Goal: Transaction & Acquisition: Purchase product/service

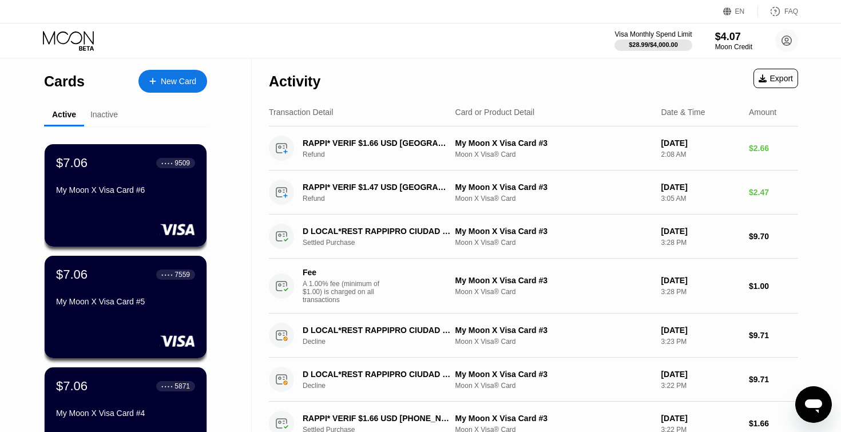
click at [156, 84] on div at bounding box center [158, 82] width 5 height 10
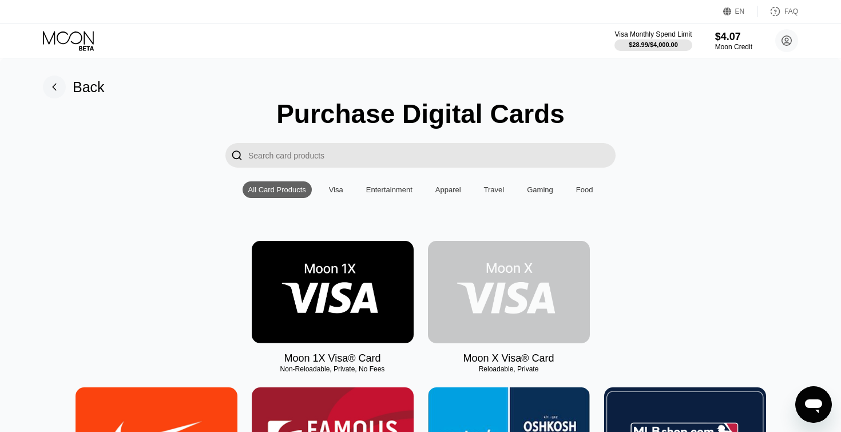
click at [460, 277] on img at bounding box center [509, 292] width 162 height 102
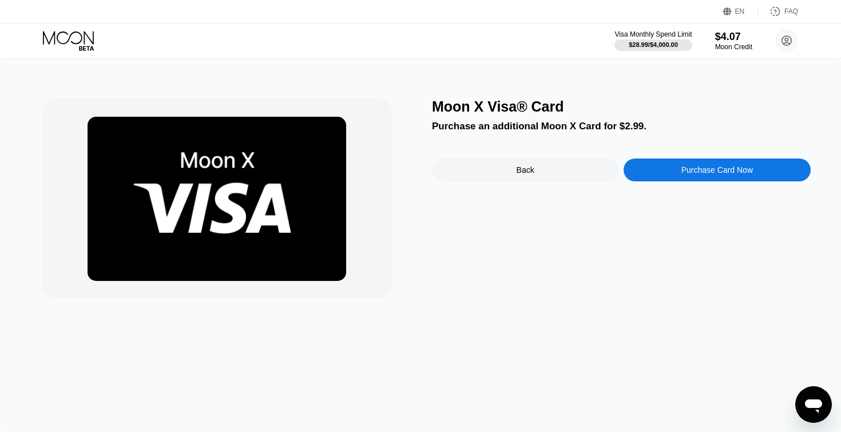
click at [702, 177] on div "Purchase Card Now" at bounding box center [716, 169] width 186 height 23
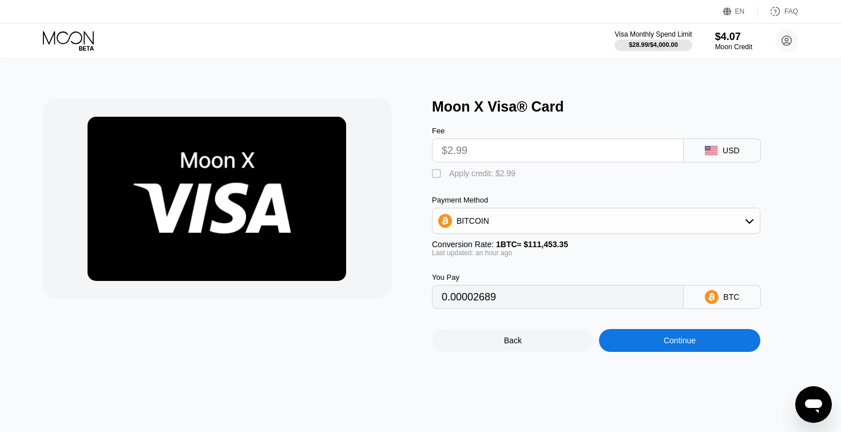
click at [435, 176] on div "" at bounding box center [437, 173] width 11 height 11
type input "0"
click at [648, 348] on div "Continue" at bounding box center [680, 340] width 162 height 23
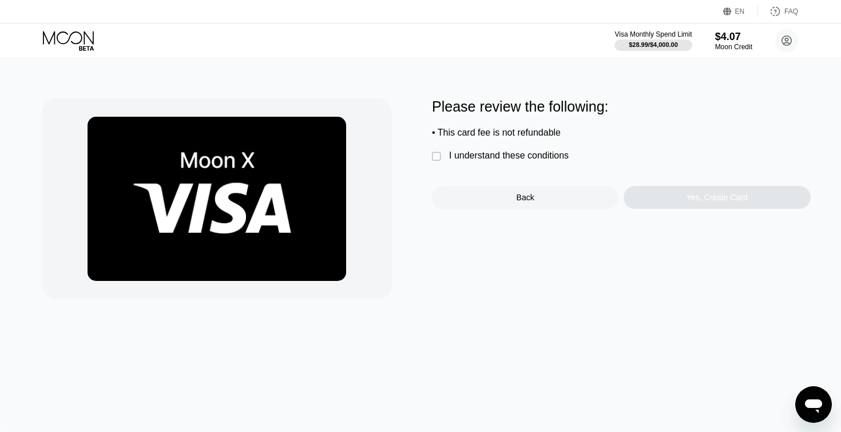
click at [493, 161] on div " I understand these conditions" at bounding box center [503, 156] width 142 height 12
click at [695, 201] on div "Yes, Create Card" at bounding box center [716, 197] width 61 height 9
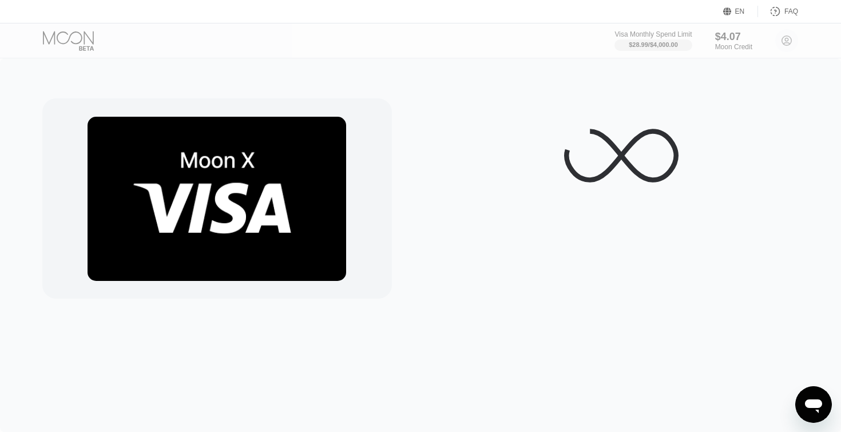
click at [334, 9] on div "EN Language Select an item Save FAQ" at bounding box center [420, 11] width 841 height 23
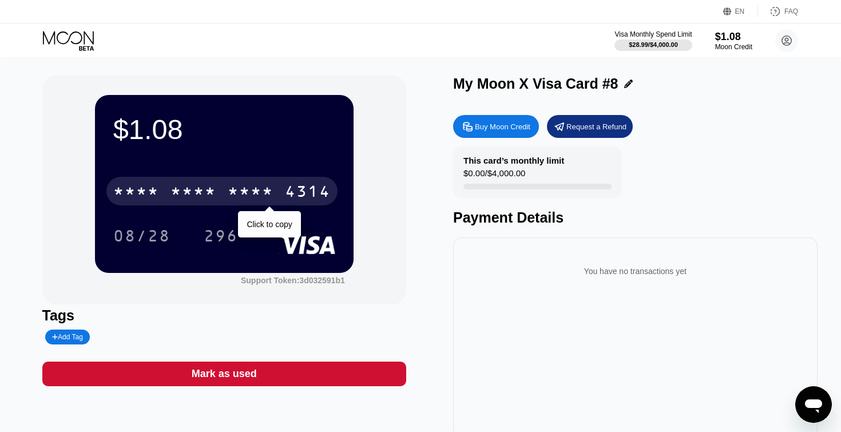
click at [189, 195] on div "* * * *" at bounding box center [193, 193] width 46 height 18
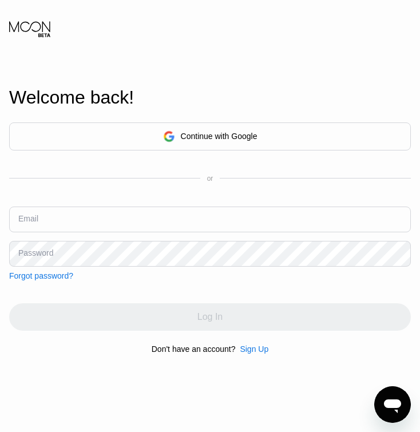
click at [137, 146] on div "Continue with Google" at bounding box center [209, 136] width 401 height 28
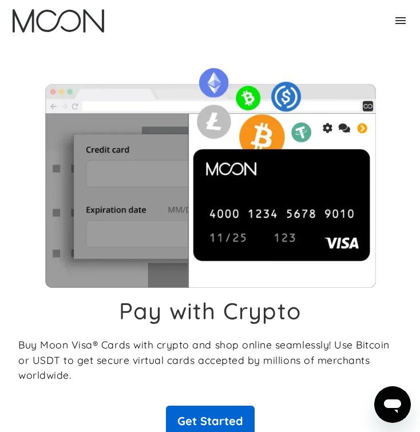
click at [205, 419] on link "Get Started" at bounding box center [210, 420] width 89 height 31
click at [201, 409] on link "Get Started" at bounding box center [210, 420] width 89 height 31
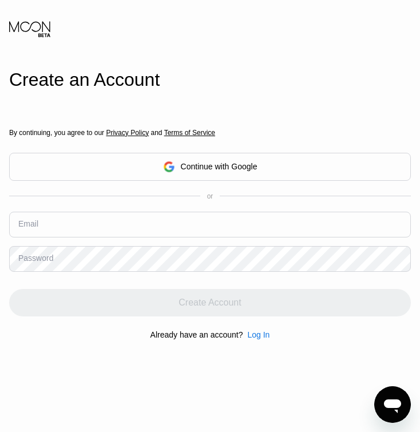
click at [212, 164] on div "Continue with Google" at bounding box center [219, 166] width 77 height 9
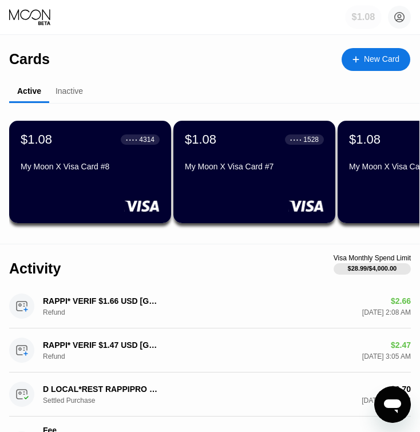
click at [360, 18] on div "$1.08" at bounding box center [363, 17] width 23 height 10
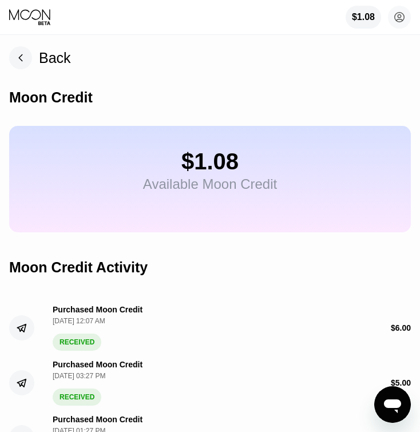
click at [209, 198] on div "$1.08 Available Moon Credit" at bounding box center [209, 179] width 401 height 106
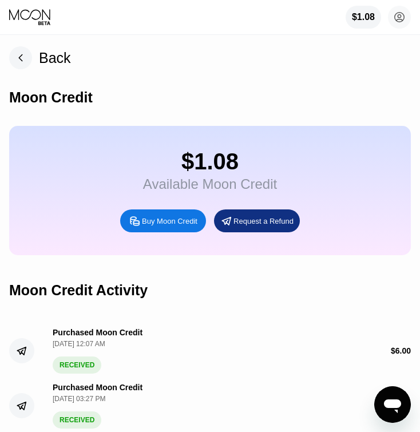
click at [166, 224] on div "Buy Moon Credit" at bounding box center [169, 221] width 55 height 10
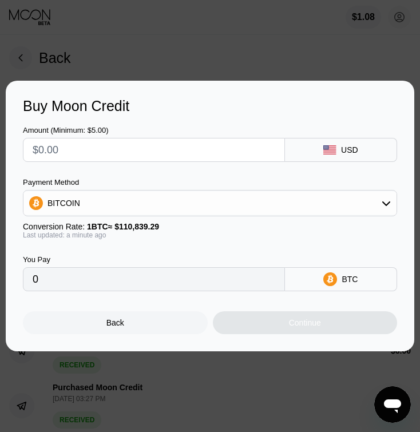
click at [115, 138] on input "text" at bounding box center [154, 149] width 242 height 23
type input "$1"
type input "0.00000903"
type input "$10"
type input "0.00009023"
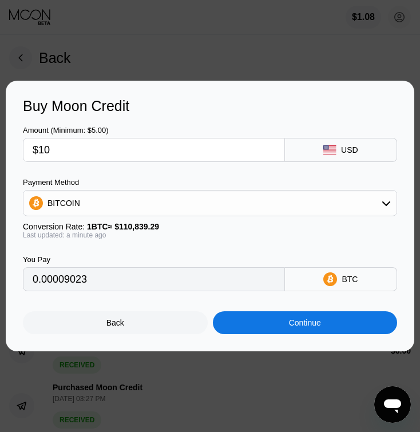
type input "$10"
click at [92, 268] on div "You Pay 0.00009023" at bounding box center [154, 273] width 262 height 36
click at [148, 114] on div "Amount (Minimum: $5.00) $10 USD" at bounding box center [210, 137] width 374 height 47
type input "0.00009033"
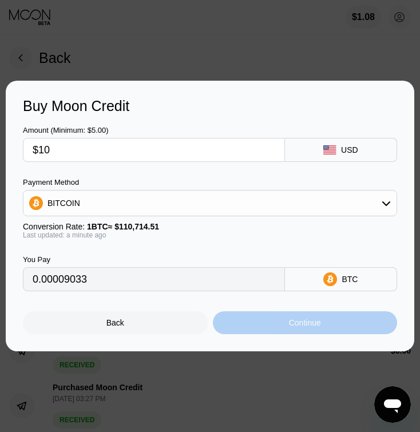
click at [265, 328] on div "Continue" at bounding box center [305, 322] width 185 height 23
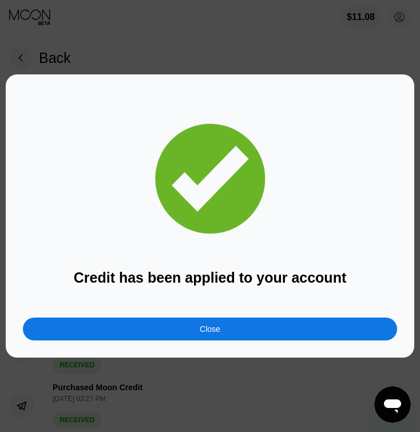
click at [272, 325] on div "Close" at bounding box center [210, 328] width 374 height 23
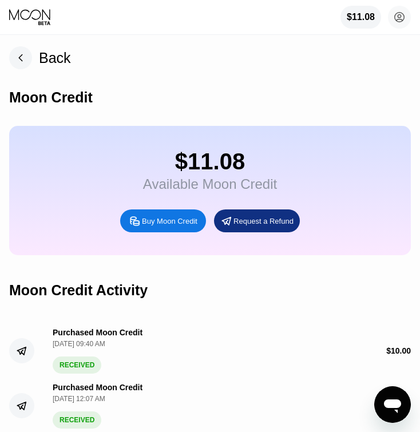
click at [51, 59] on div "Back" at bounding box center [55, 58] width 32 height 17
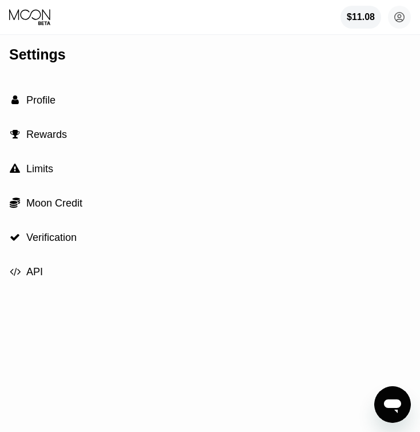
click at [34, 20] on icon at bounding box center [30, 17] width 43 height 17
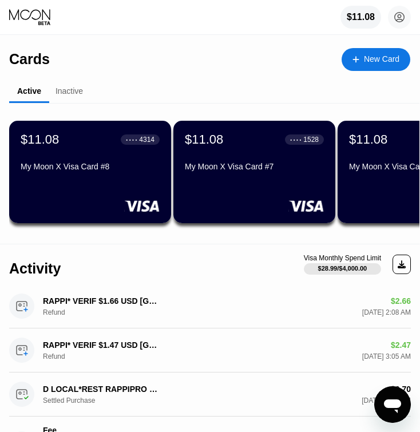
click at [372, 58] on div "New Card" at bounding box center [381, 59] width 35 height 10
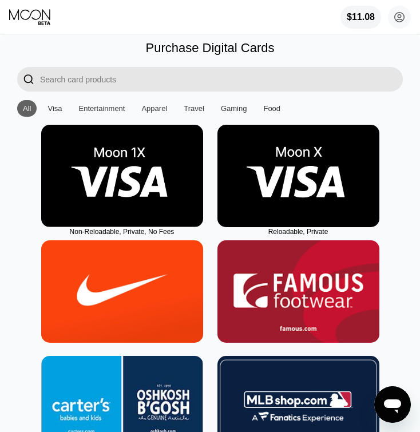
click at [328, 148] on img at bounding box center [298, 176] width 162 height 102
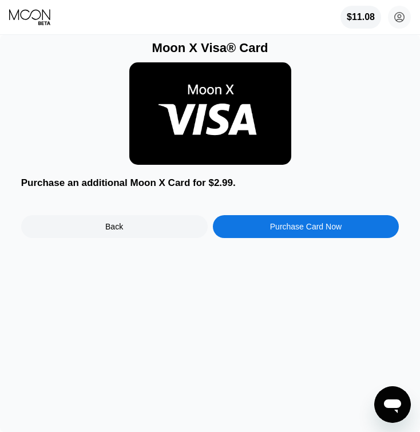
click at [332, 233] on div "Purchase Card Now" at bounding box center [306, 226] width 186 height 23
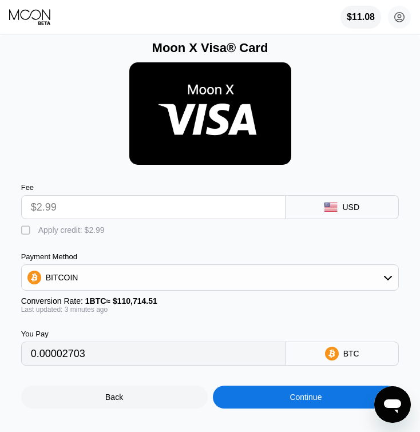
click at [32, 224] on div " Apply credit: $2.99" at bounding box center [210, 227] width 378 height 17
click at [29, 227] on div "" at bounding box center [26, 230] width 11 height 11
type input "0"
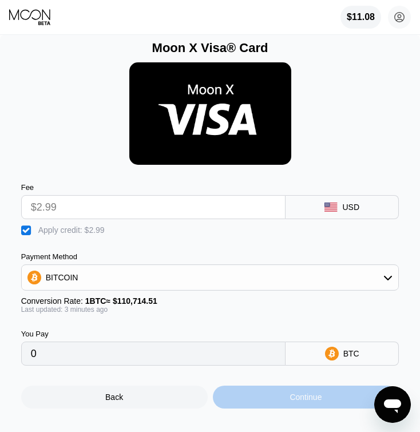
click at [254, 393] on div "Continue" at bounding box center [306, 396] width 186 height 23
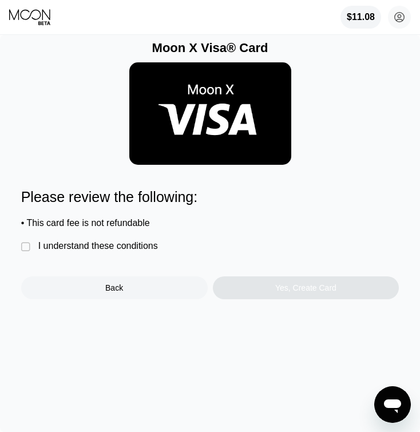
click at [105, 248] on div "I understand these conditions" at bounding box center [98, 246] width 120 height 10
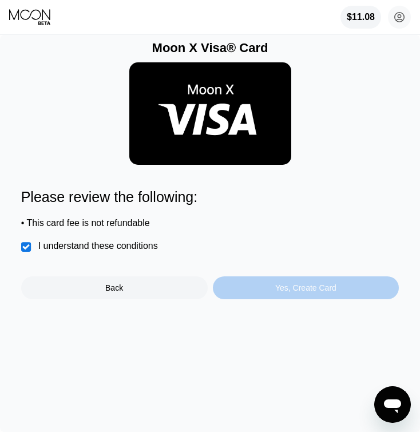
click at [223, 290] on div "Yes, Create Card" at bounding box center [306, 287] width 186 height 23
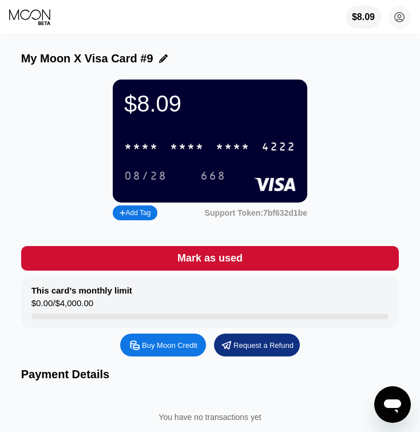
click at [244, 150] on div "* * * *" at bounding box center [233, 147] width 34 height 13
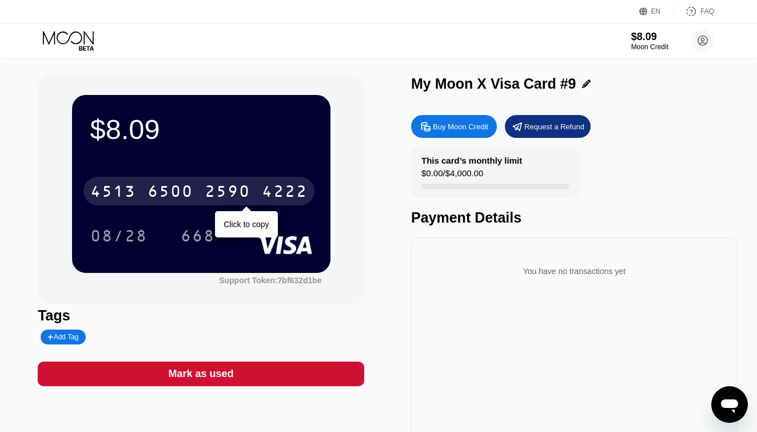
click at [214, 188] on div "2590" at bounding box center [228, 193] width 46 height 18
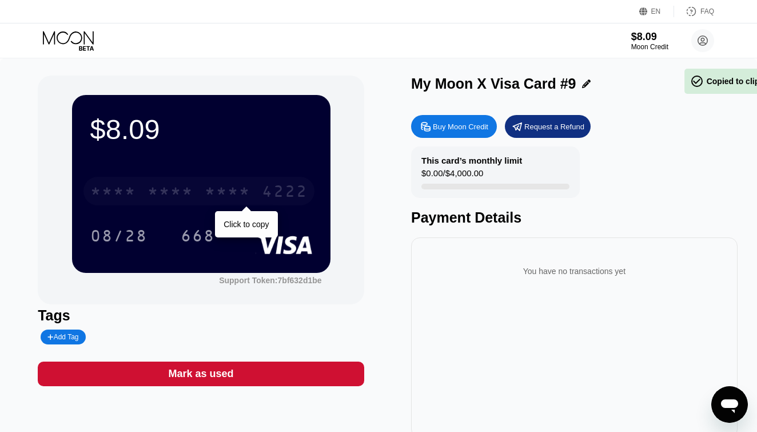
click at [214, 188] on div "* * * *" at bounding box center [228, 193] width 46 height 18
click at [248, 188] on div "2590" at bounding box center [228, 193] width 46 height 18
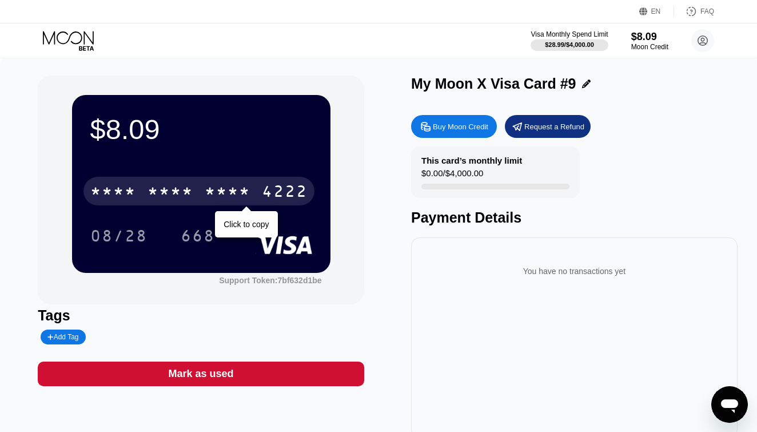
click at [274, 191] on div "4222" at bounding box center [285, 193] width 46 height 18
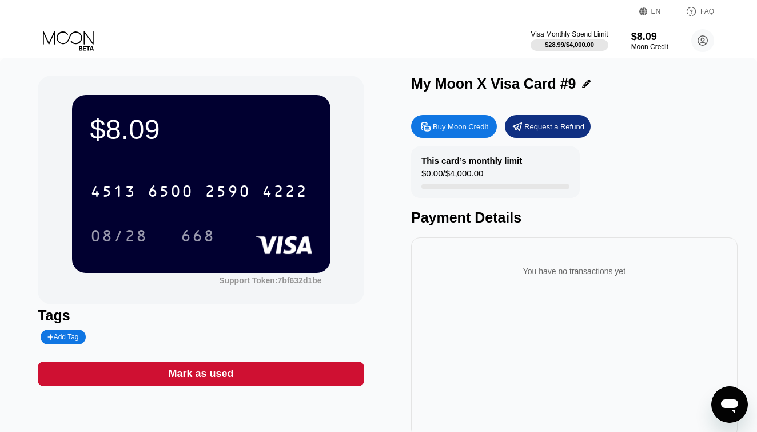
click at [83, 43] on icon at bounding box center [69, 41] width 53 height 20
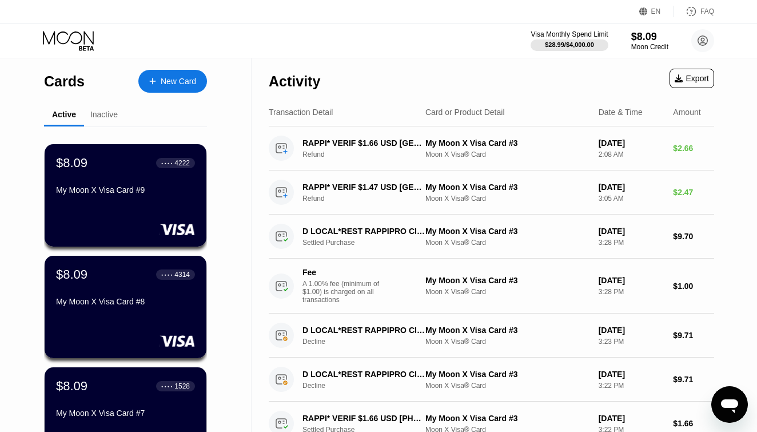
click at [419, 58] on div "Activity Export" at bounding box center [491, 78] width 445 height 40
click at [141, 80] on div "New Card" at bounding box center [172, 81] width 69 height 23
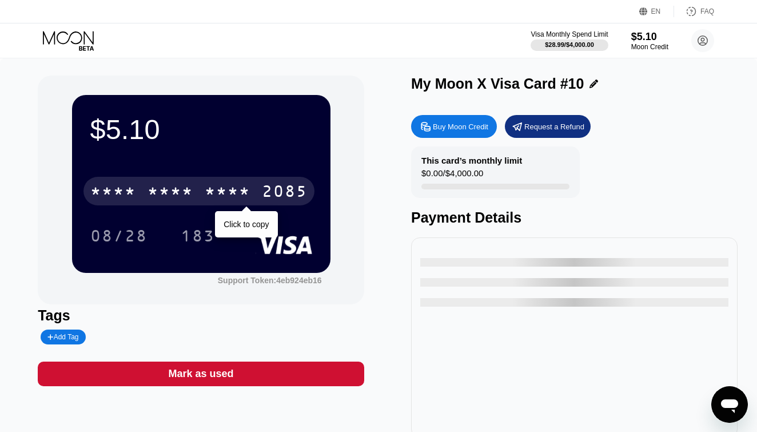
click at [266, 178] on div "* * * * * * * * * * * * 2085" at bounding box center [198, 191] width 231 height 29
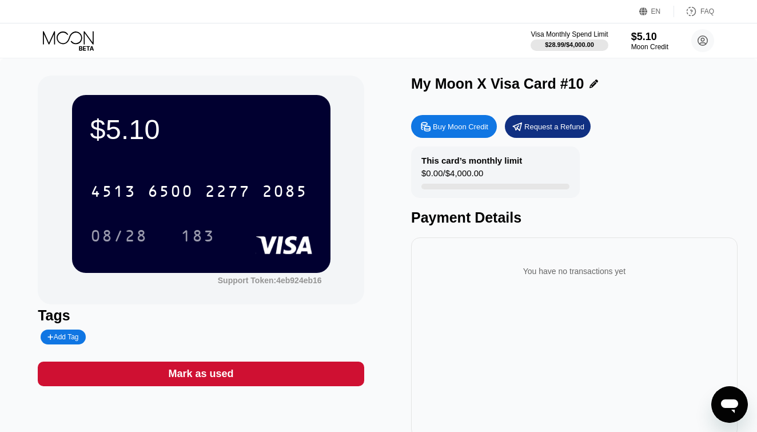
click at [70, 33] on icon at bounding box center [69, 41] width 53 height 20
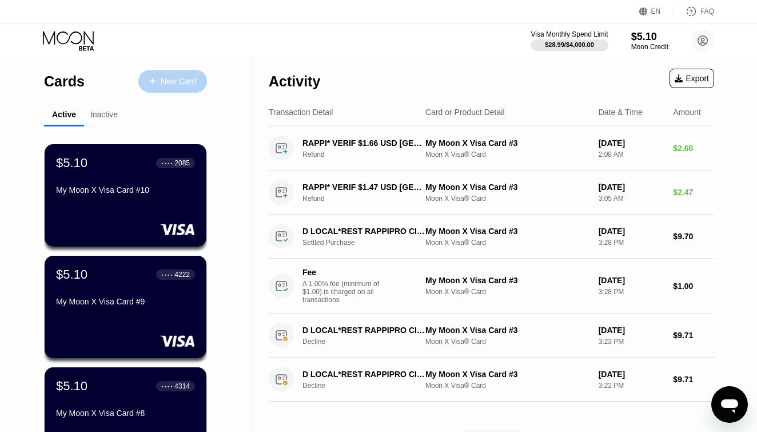
click at [172, 86] on div "New Card" at bounding box center [178, 82] width 35 height 10
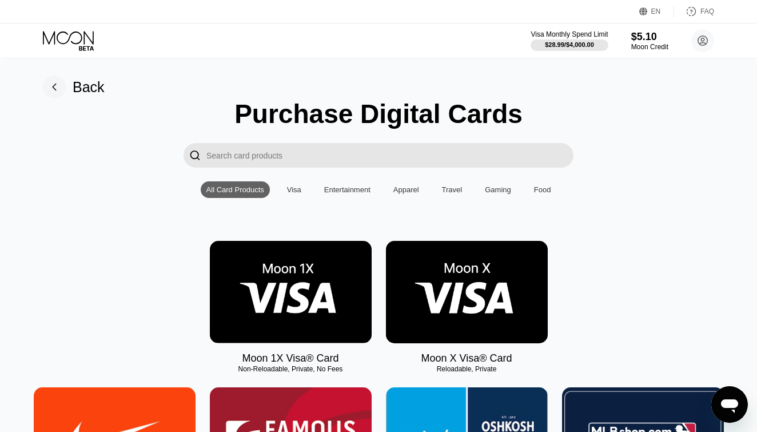
click at [513, 300] on img at bounding box center [467, 292] width 162 height 102
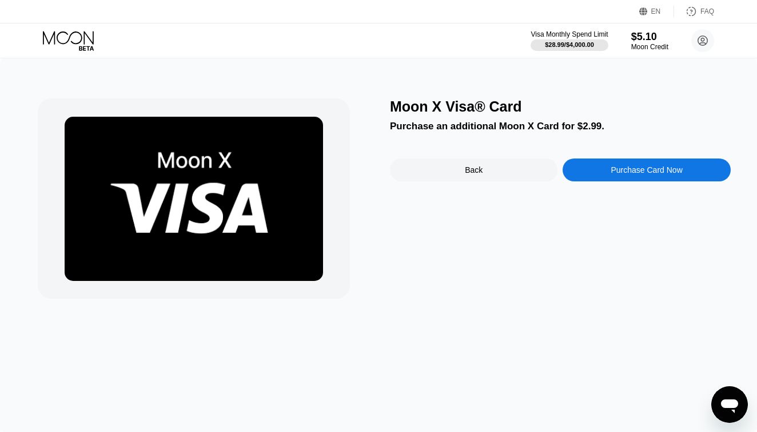
click at [642, 170] on div "Purchase Card Now" at bounding box center [646, 169] width 71 height 9
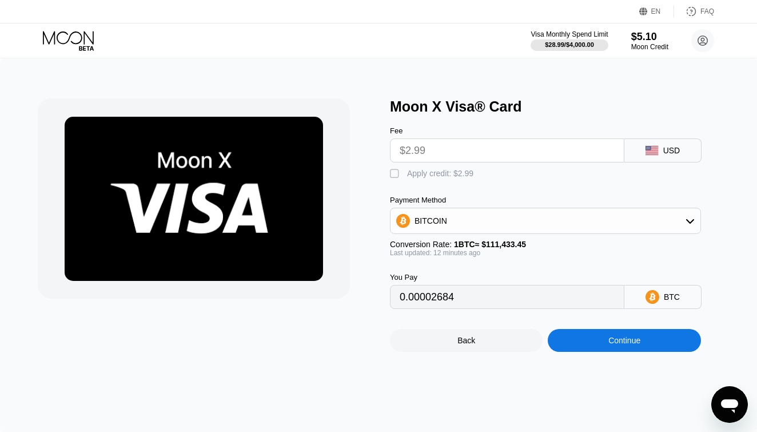
click at [388, 172] on div "Moon X Visa® Card Fee $2.99 USD  Apply credit: $2.99 Payment Method BITCOIN Co…" at bounding box center [379, 224] width 682 height 253
click at [391, 172] on div "" at bounding box center [395, 173] width 11 height 11
type input "0"
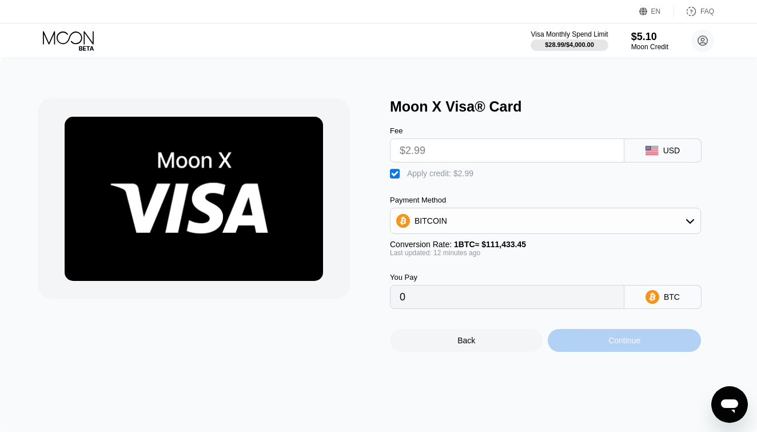
click at [571, 348] on div "Continue" at bounding box center [624, 340] width 153 height 23
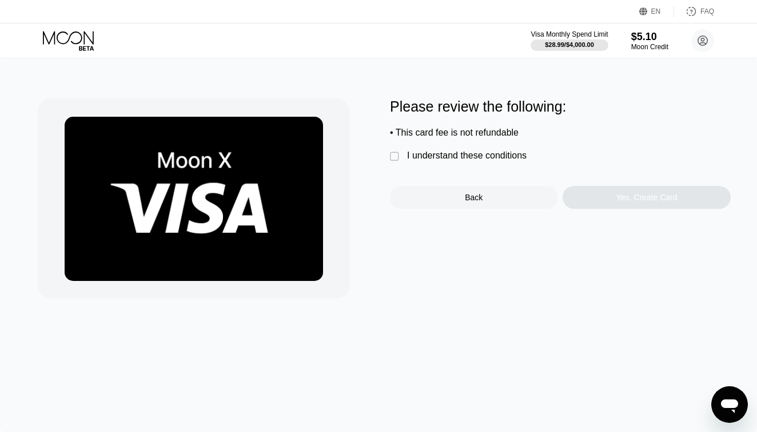
click at [480, 156] on div "I understand these conditions" at bounding box center [467, 155] width 120 height 10
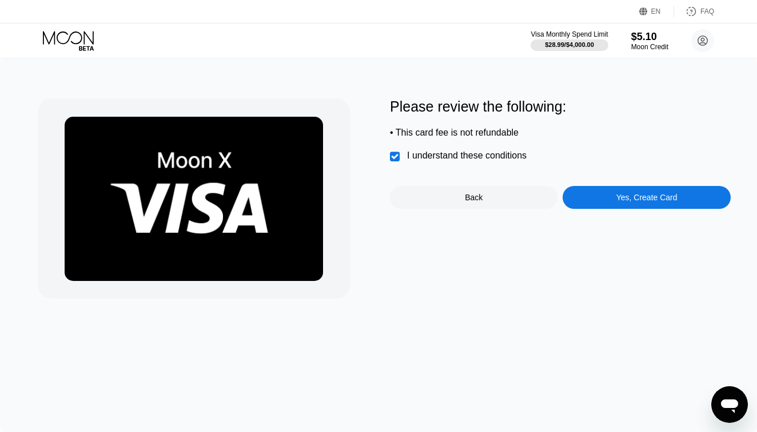
click at [606, 194] on div "Yes, Create Card" at bounding box center [647, 197] width 168 height 23
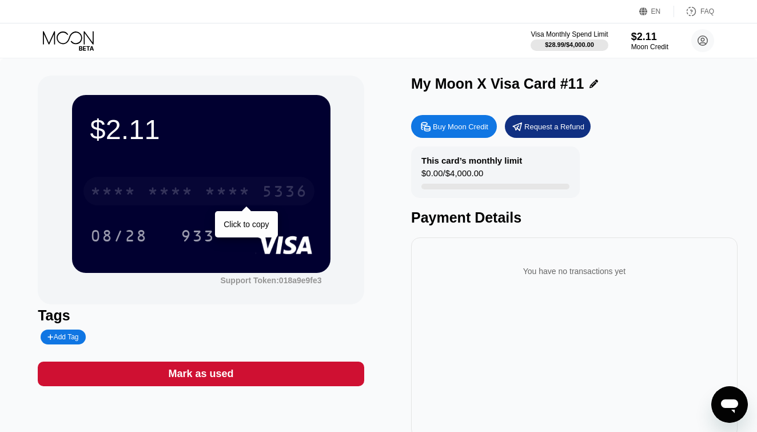
click at [276, 188] on div "5336" at bounding box center [285, 193] width 46 height 18
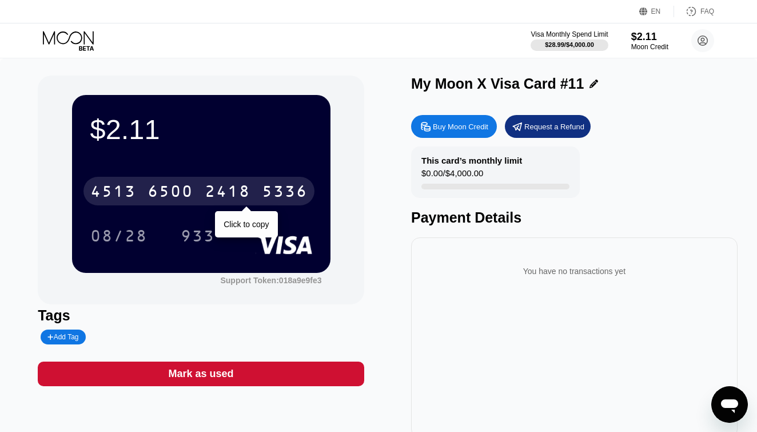
click at [257, 195] on div "[CREDIT_CARD_NUMBER]" at bounding box center [198, 191] width 231 height 29
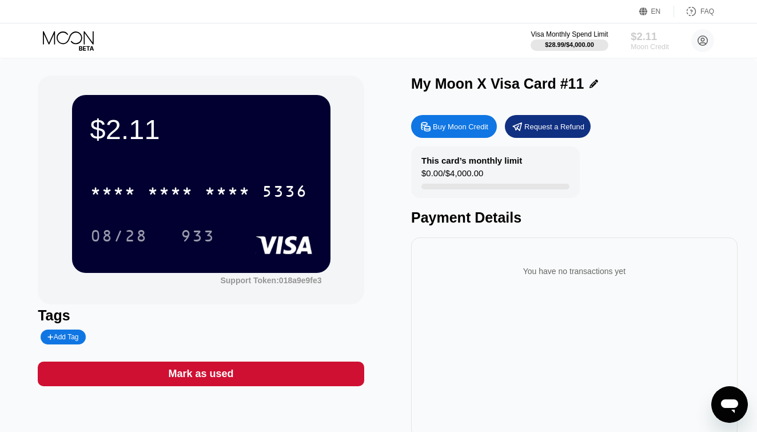
click at [636, 41] on div "$2.11" at bounding box center [650, 36] width 38 height 12
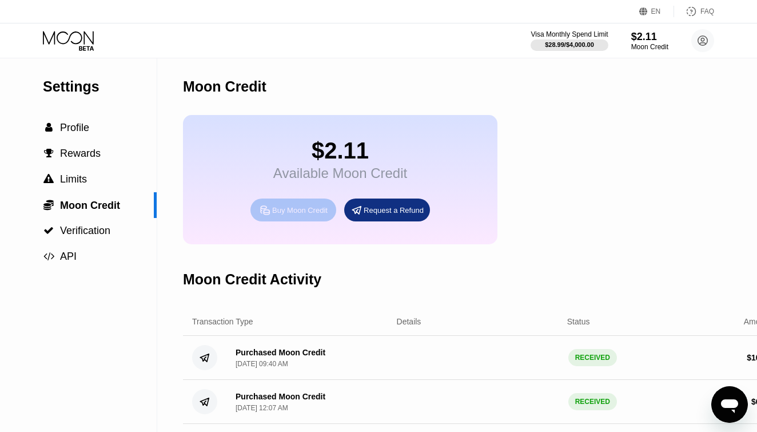
click at [281, 207] on div "Buy Moon Credit" at bounding box center [299, 210] width 55 height 10
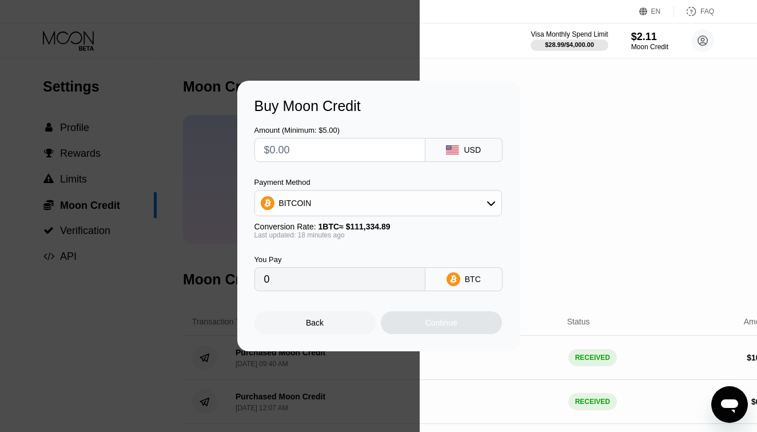
click at [336, 148] on input "text" at bounding box center [340, 149] width 152 height 23
type input "$1"
type input "0.00000897"
type input "$10"
type input "0.00008965"
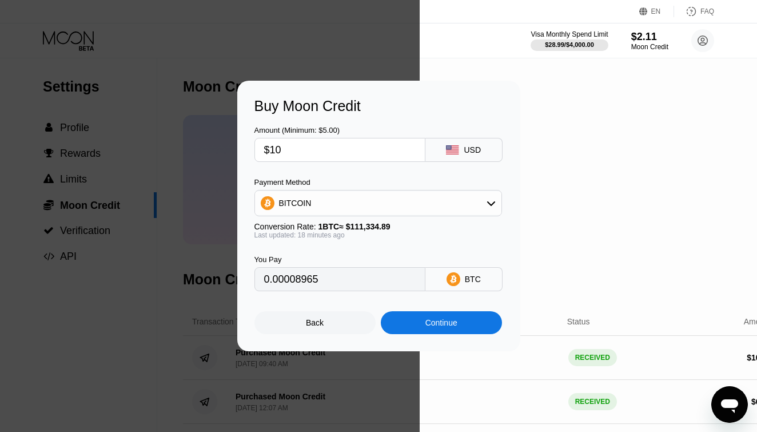
type input "$10"
click at [443, 320] on div "Continue" at bounding box center [441, 322] width 32 height 9
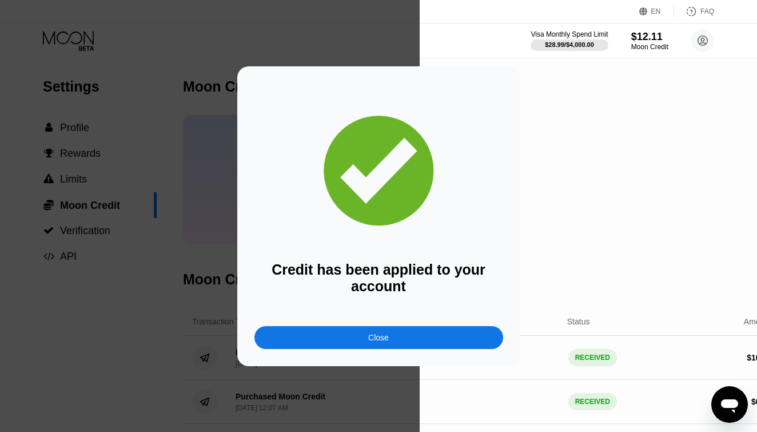
click at [429, 340] on div "Close" at bounding box center [378, 337] width 249 height 23
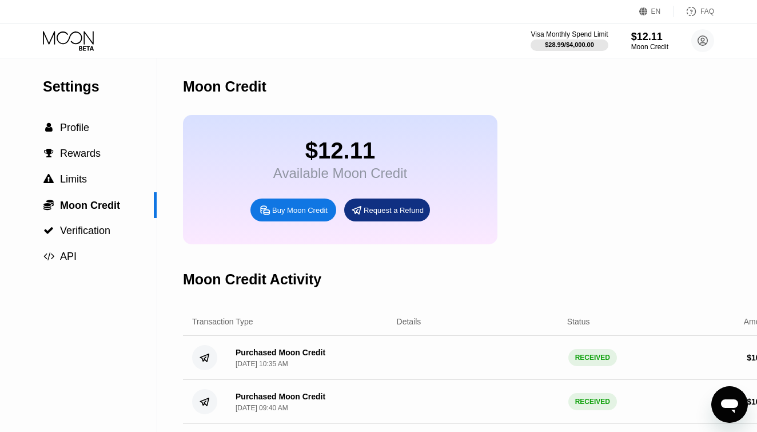
click at [98, 30] on div "Visa Monthly Spend Limit $28.99 / $4,000.00 $12.11 Moon Credit Ko Lu [EMAIL_ADD…" at bounding box center [378, 40] width 757 height 34
click at [79, 38] on icon at bounding box center [69, 41] width 53 height 20
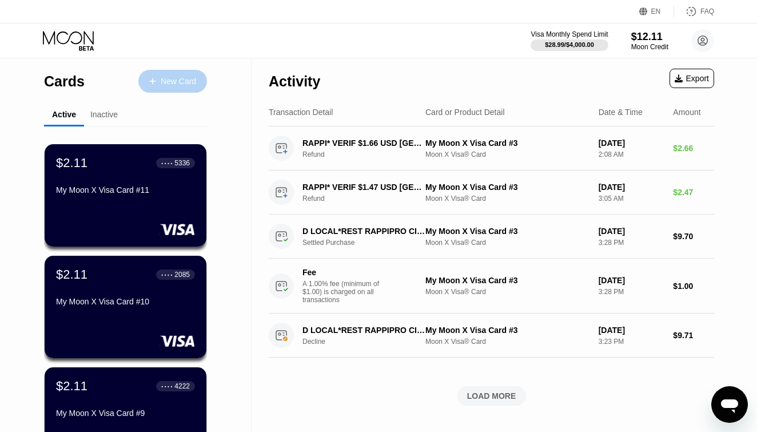
click at [198, 85] on div "New Card" at bounding box center [172, 81] width 69 height 23
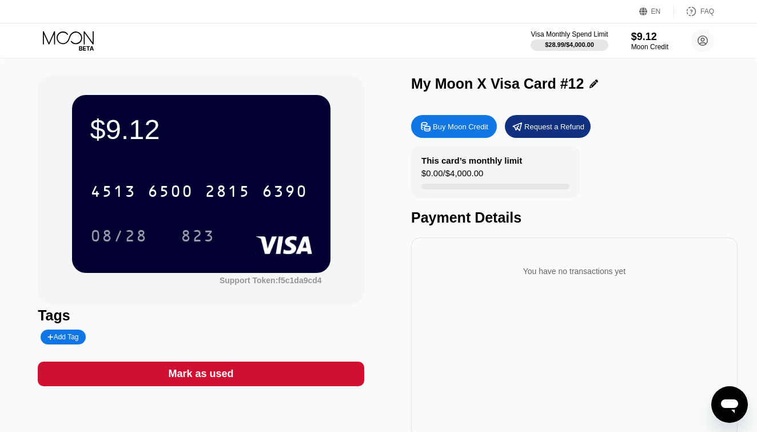
click at [79, 41] on icon at bounding box center [69, 41] width 53 height 20
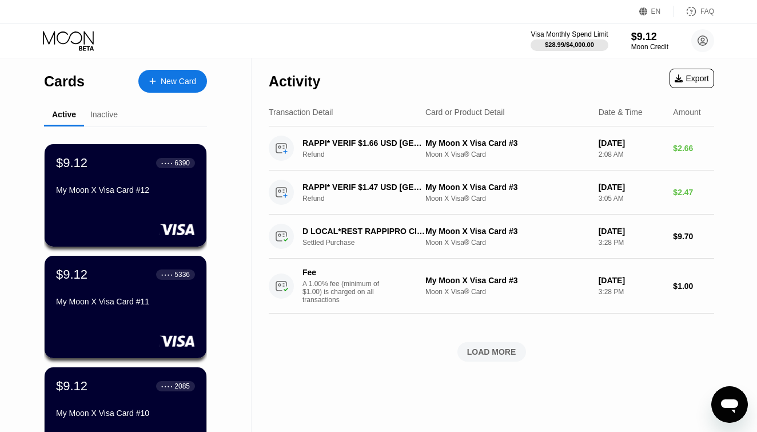
click at [79, 41] on icon at bounding box center [69, 41] width 53 height 20
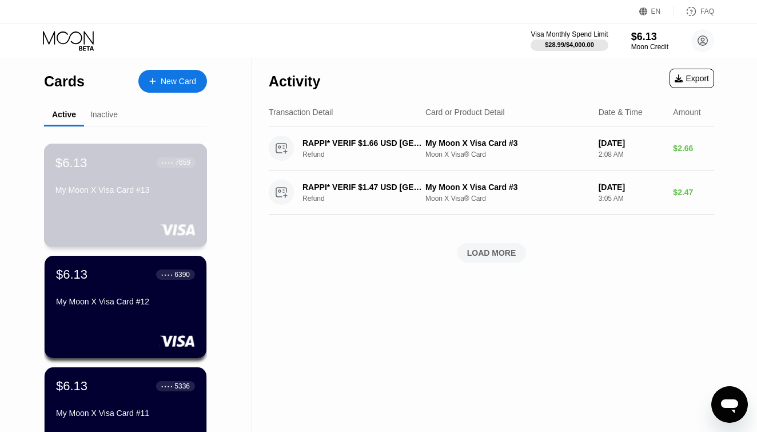
click at [141, 205] on div "$6.13 ● ● ● ● 7659 My Moon X Visa Card #13" at bounding box center [126, 195] width 164 height 103
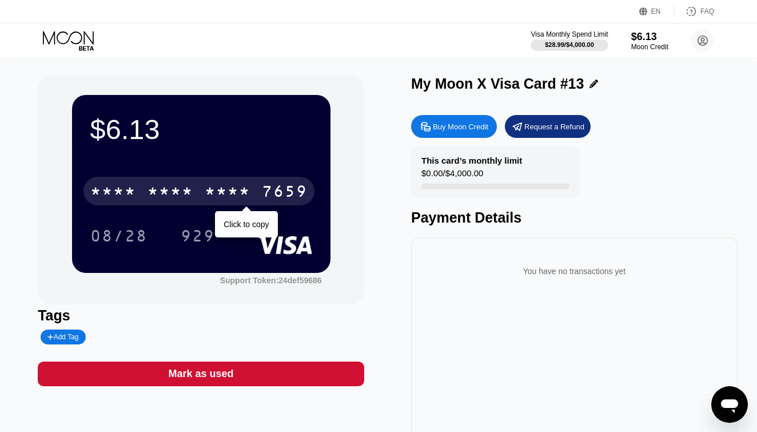
click at [268, 195] on div "7659" at bounding box center [285, 193] width 46 height 18
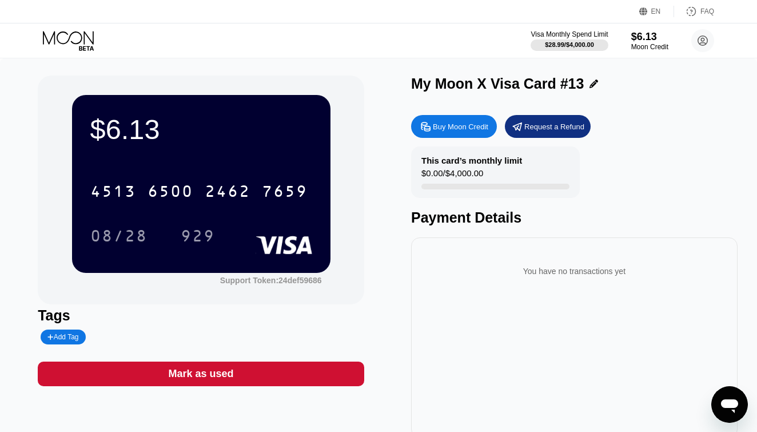
click at [65, 38] on icon at bounding box center [69, 41] width 53 height 20
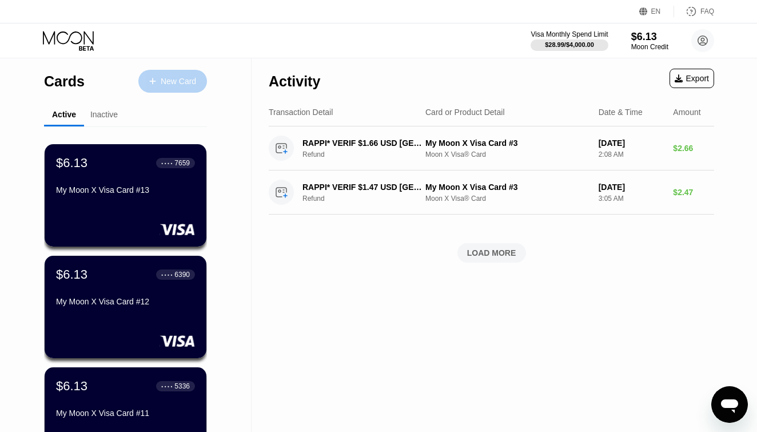
click at [177, 82] on div "New Card" at bounding box center [178, 82] width 35 height 10
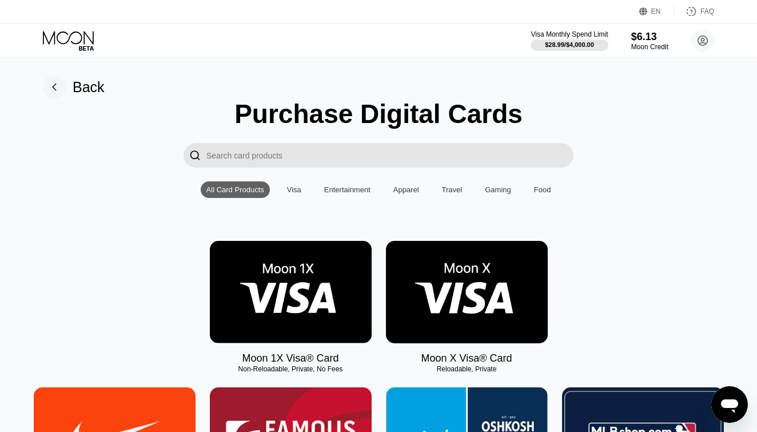
click at [469, 324] on img at bounding box center [467, 292] width 162 height 102
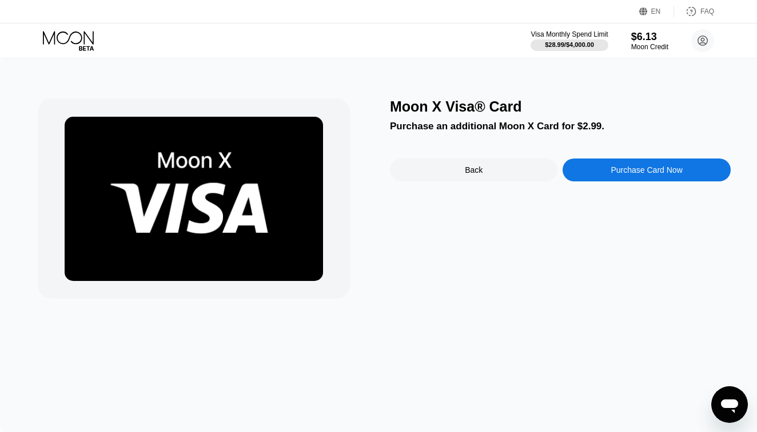
click at [653, 172] on div "Purchase Card Now" at bounding box center [646, 169] width 71 height 9
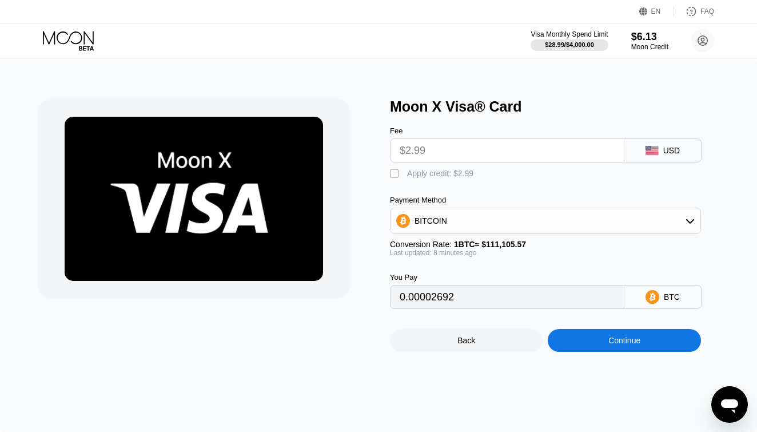
click at [392, 173] on div "" at bounding box center [395, 173] width 11 height 11
type input "0"
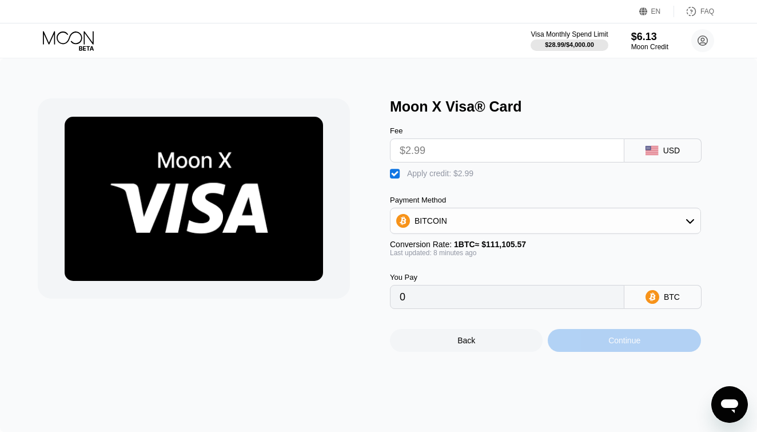
click at [622, 342] on div "Continue" at bounding box center [624, 340] width 32 height 9
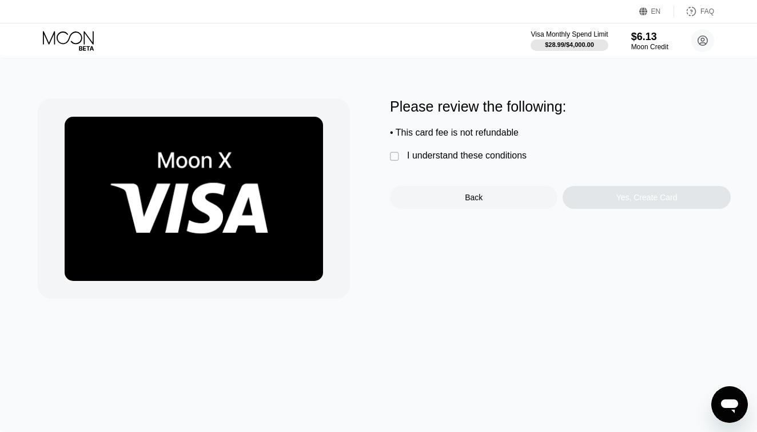
click at [470, 152] on div "I understand these conditions" at bounding box center [467, 155] width 120 height 10
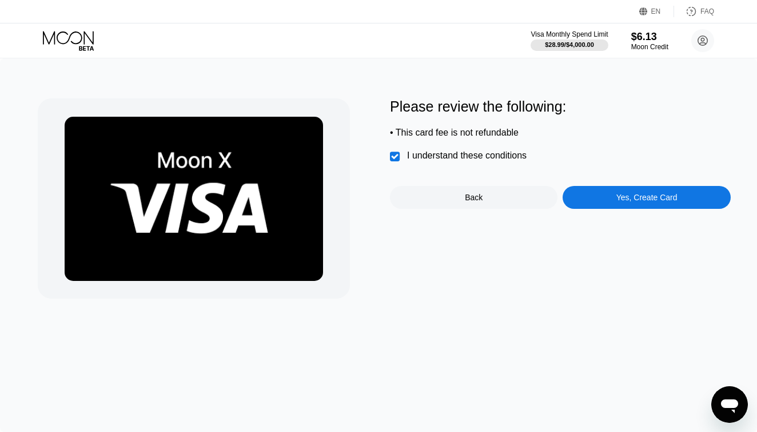
click at [574, 208] on div "Yes, Create Card" at bounding box center [647, 197] width 168 height 23
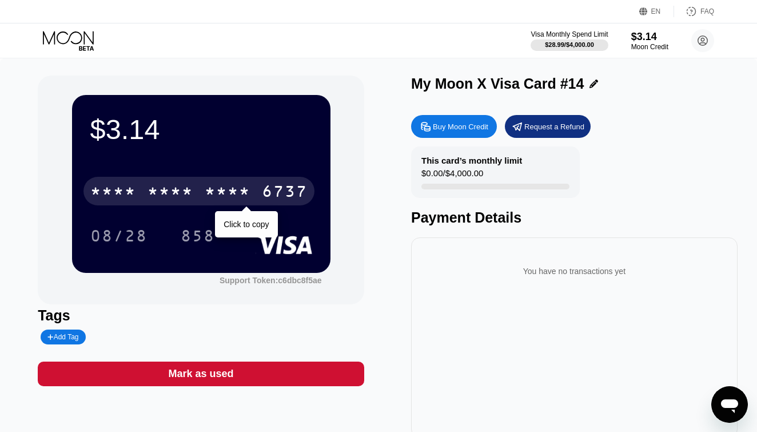
click at [217, 189] on div "* * * *" at bounding box center [228, 193] width 46 height 18
click at [195, 198] on div "[CREDIT_CARD_NUMBER]" at bounding box center [198, 191] width 231 height 29
